Goal: Information Seeking & Learning: Learn about a topic

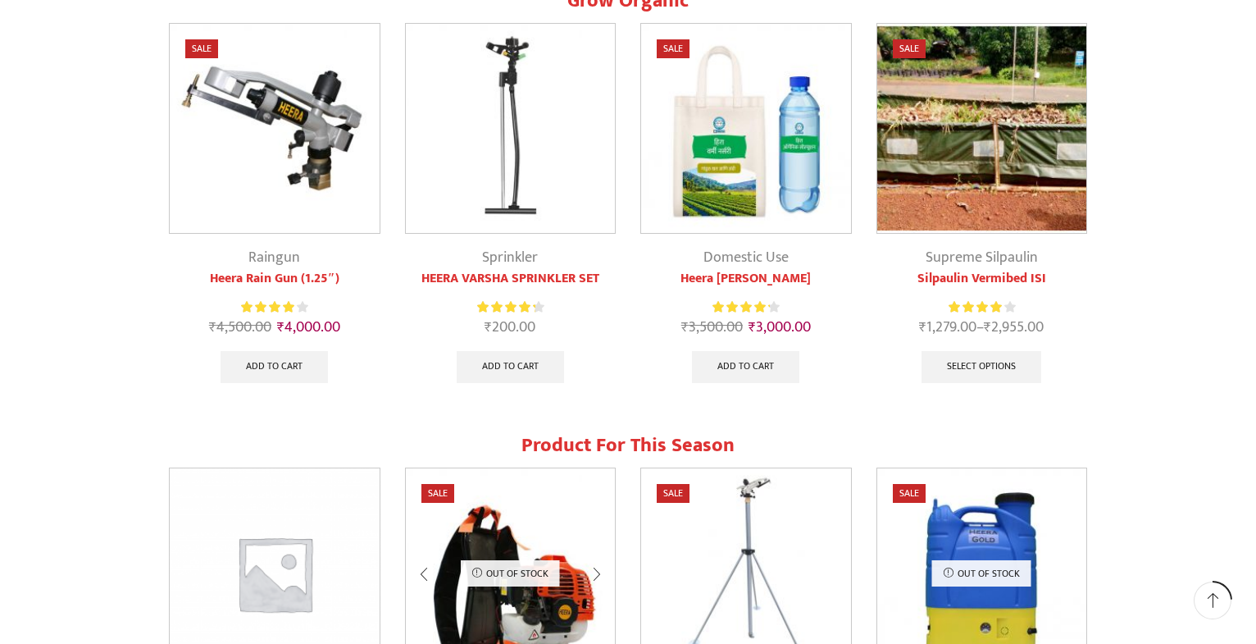
scroll to position [669, 0]
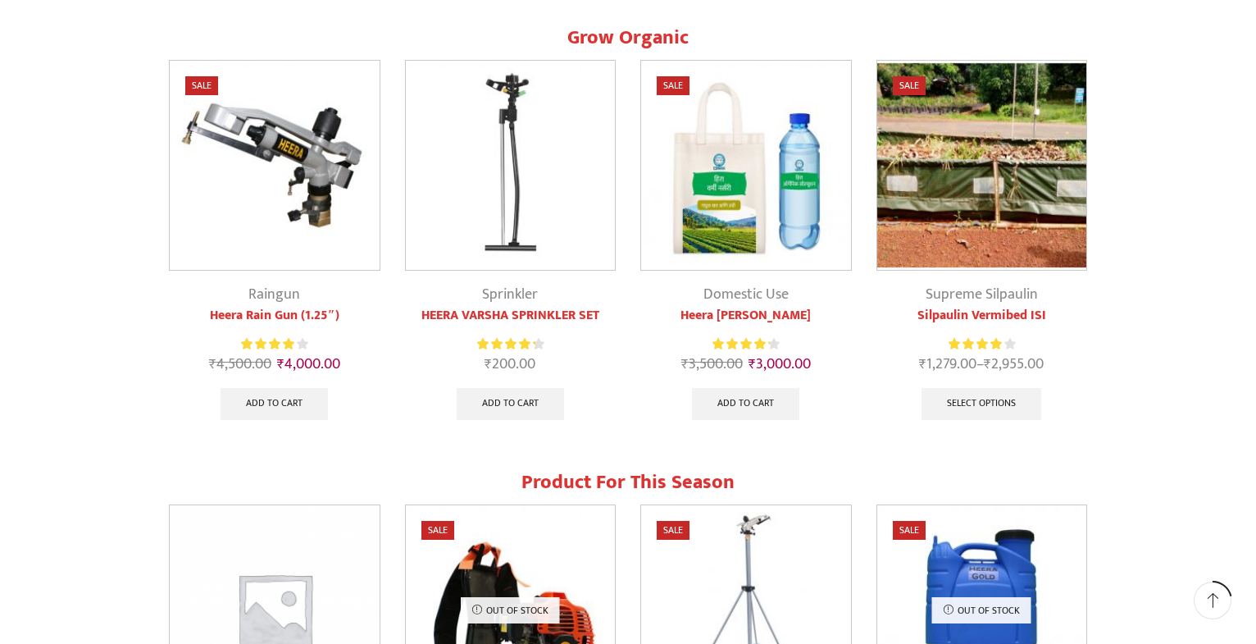
click at [735, 197] on img at bounding box center [746, 166] width 210 height 210
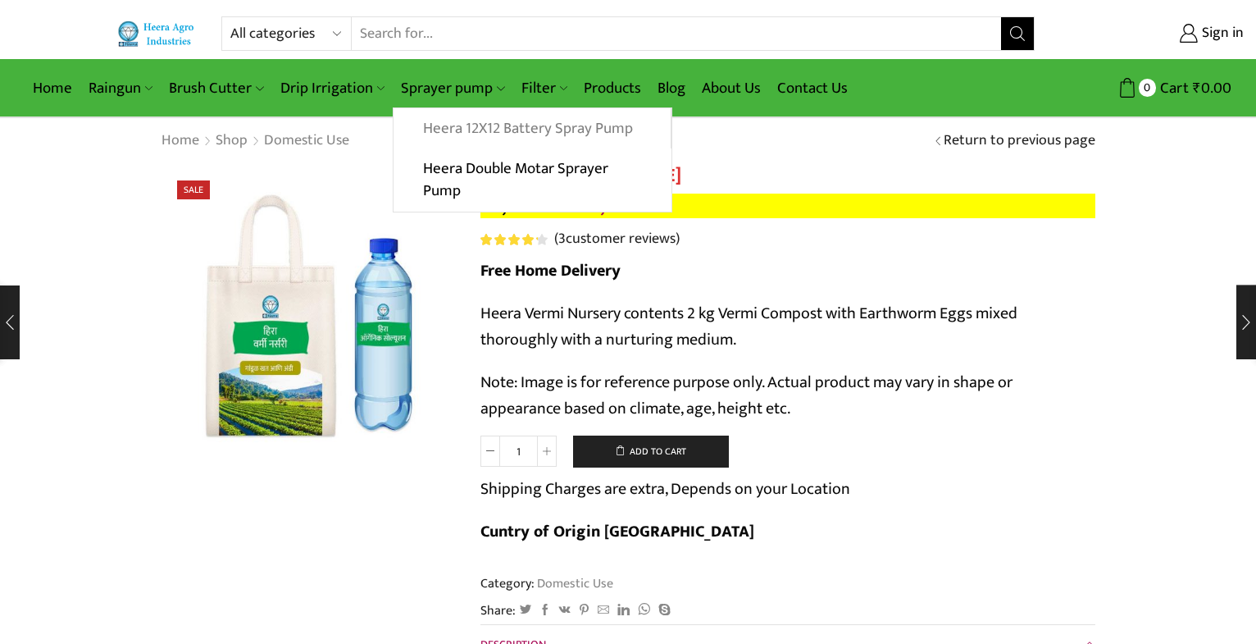
click at [467, 133] on link "Heera 12X12 Battery Spray Pump" at bounding box center [531, 128] width 276 height 41
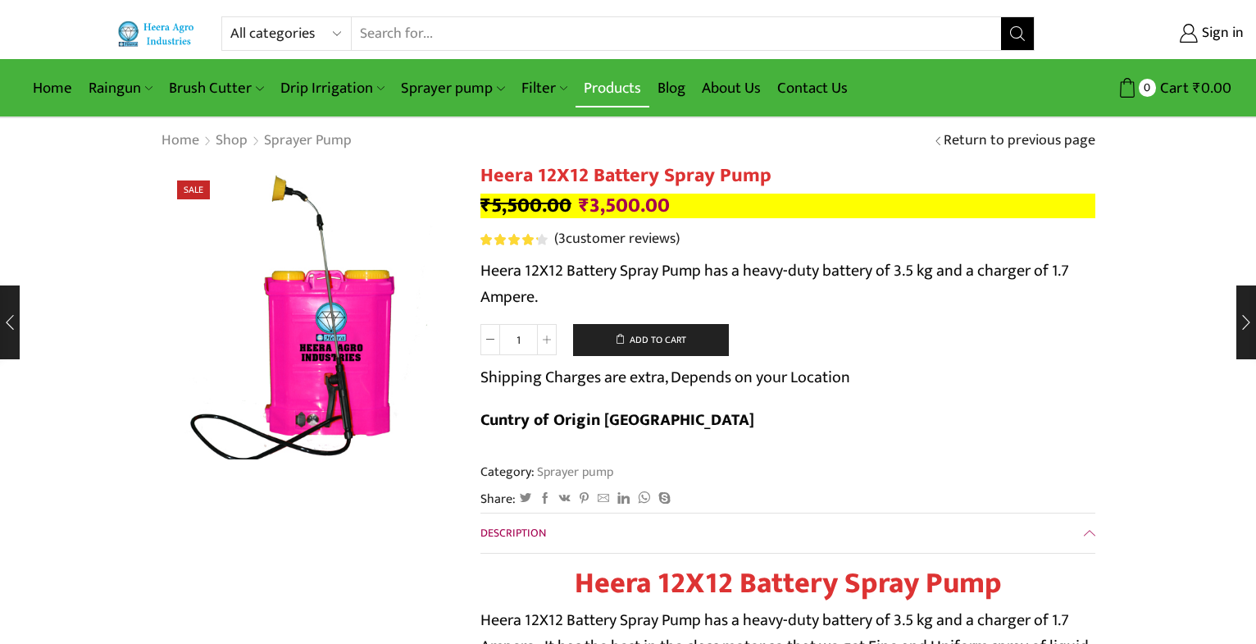
click at [598, 85] on link "Products" at bounding box center [612, 88] width 74 height 39
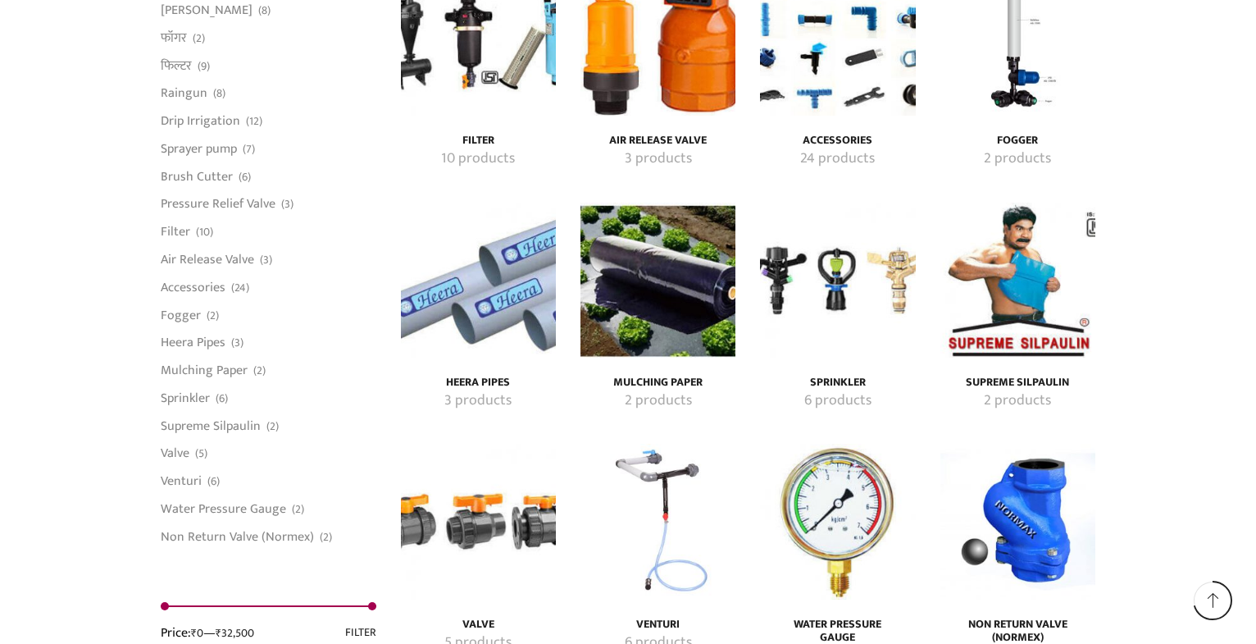
scroll to position [3177, 0]
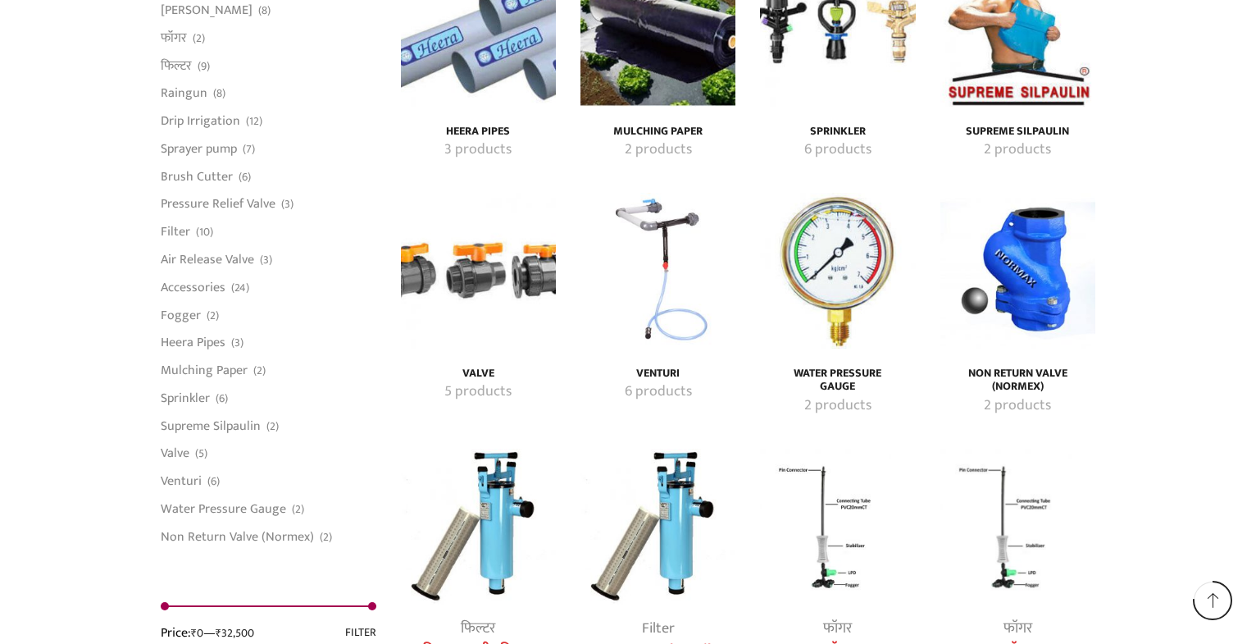
click at [821, 366] on h4 "Water Pressure Gauge" at bounding box center [837, 380] width 119 height 28
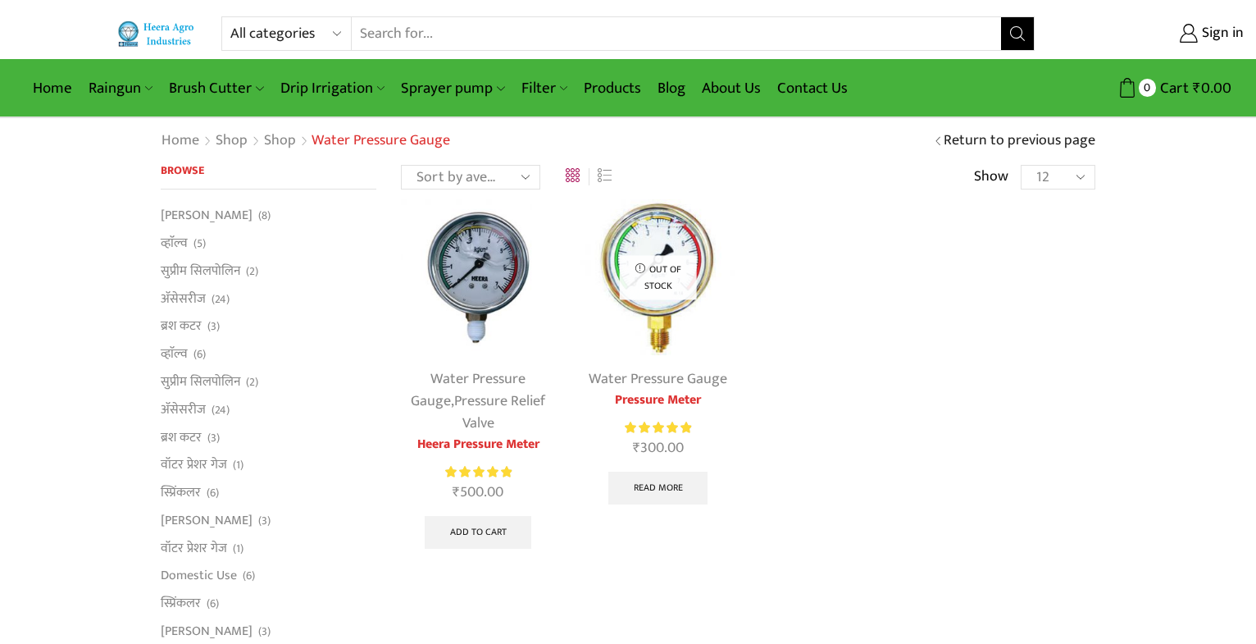
click at [494, 389] on link "Water Pressure Gauge" at bounding box center [468, 389] width 115 height 47
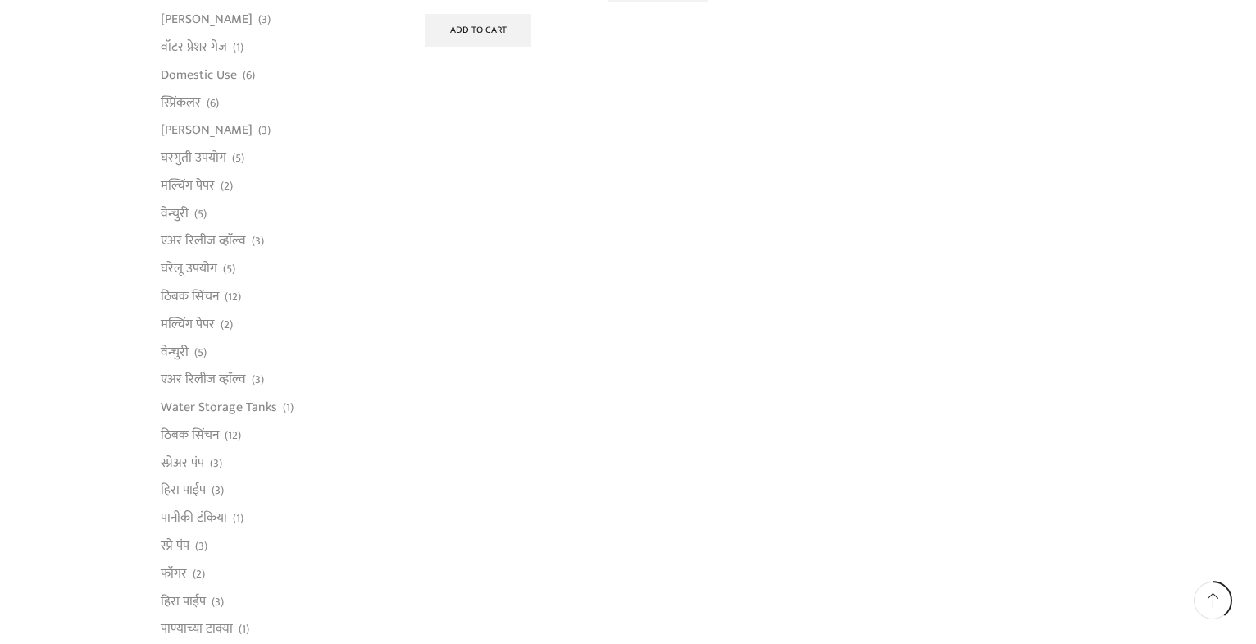
scroll to position [920, 0]
